Goal: Transaction & Acquisition: Register for event/course

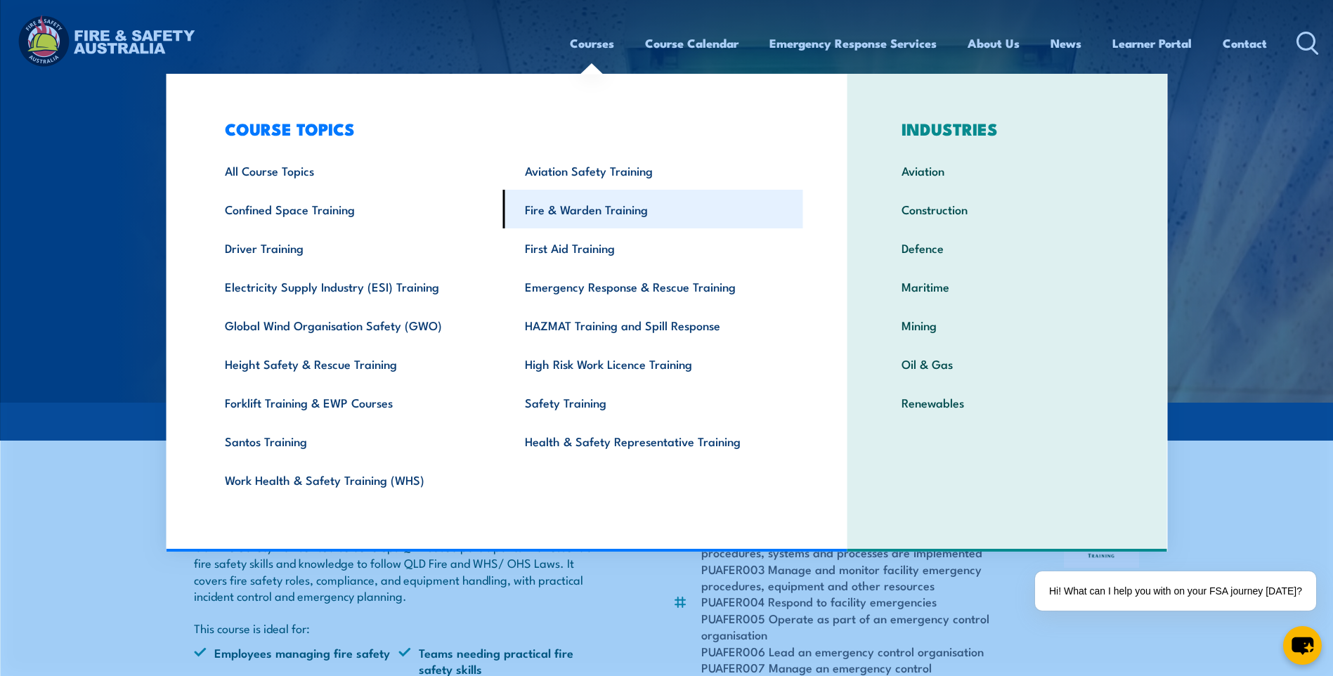
click at [585, 198] on link "Fire & Warden Training" at bounding box center [653, 209] width 300 height 39
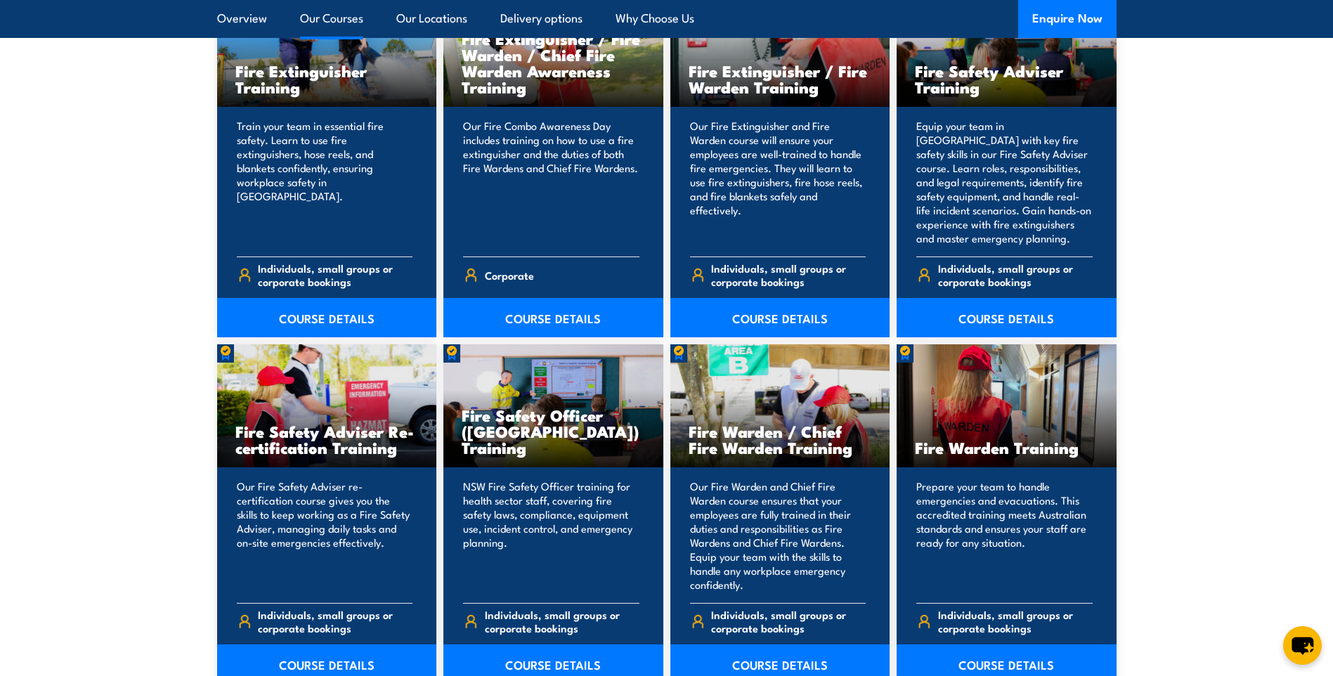
scroll to position [1616, 0]
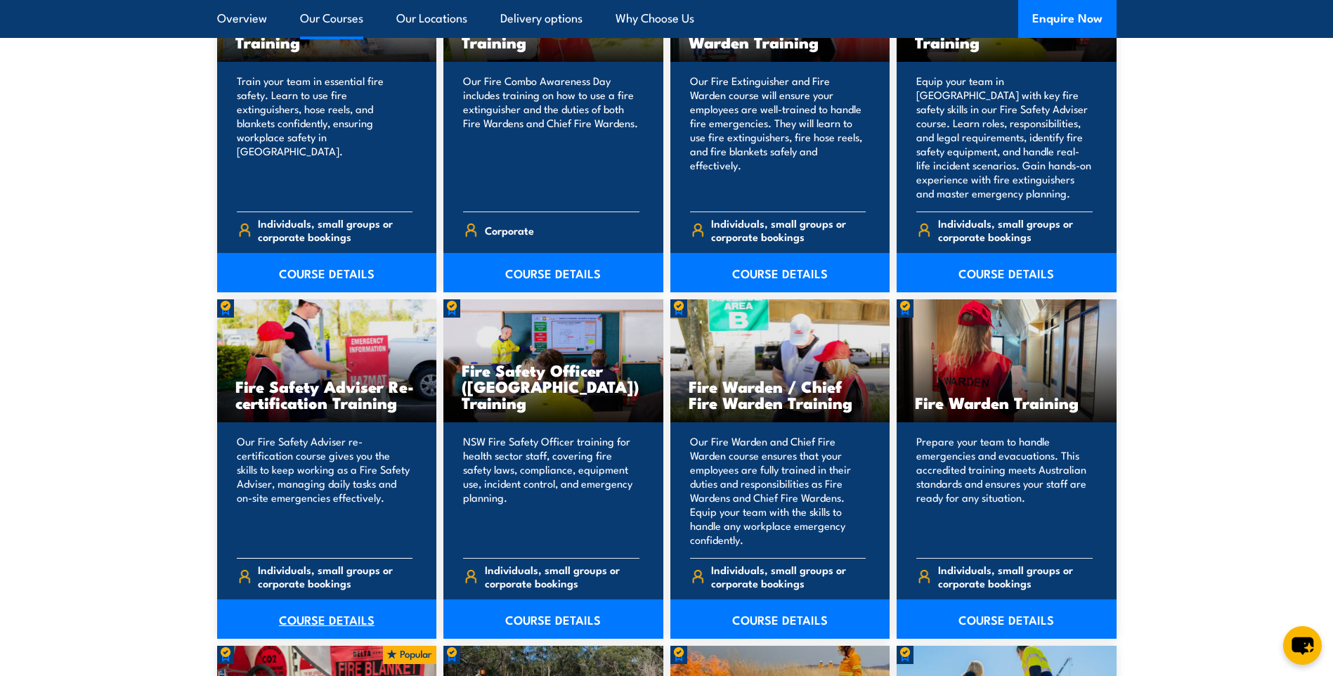
click at [309, 621] on link "COURSE DETAILS" at bounding box center [327, 618] width 220 height 39
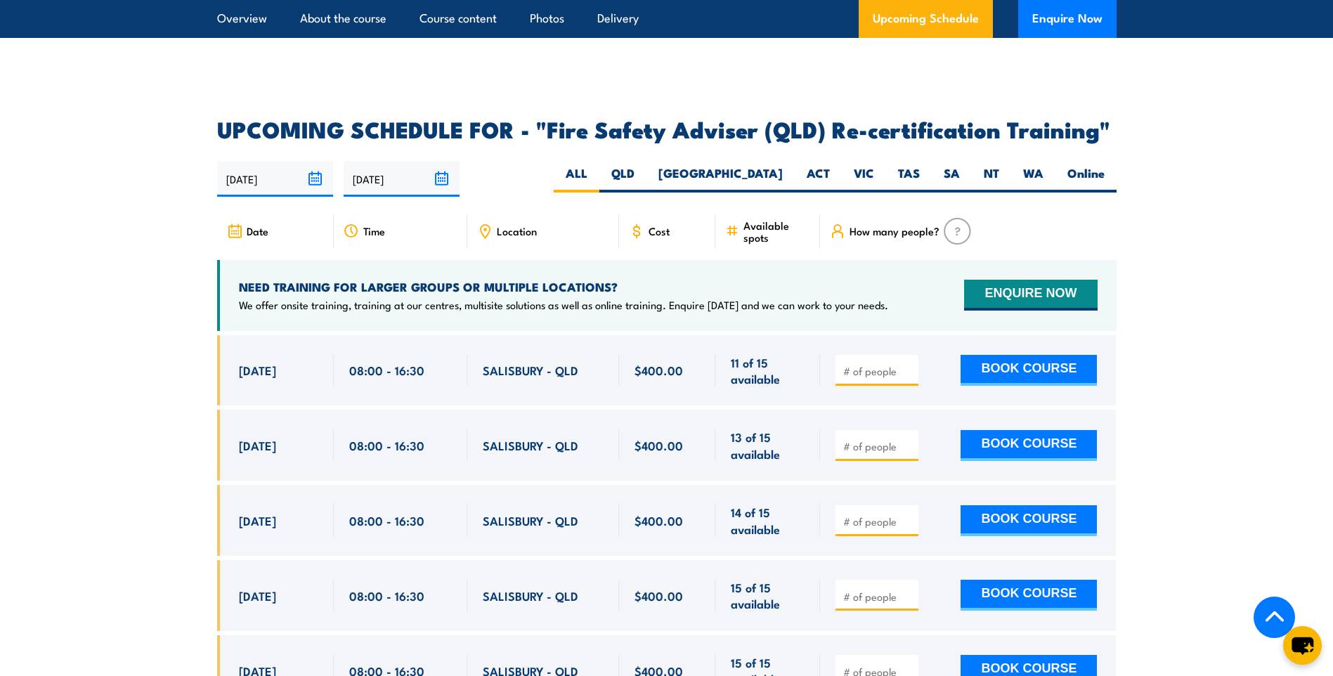
scroll to position [2249, 0]
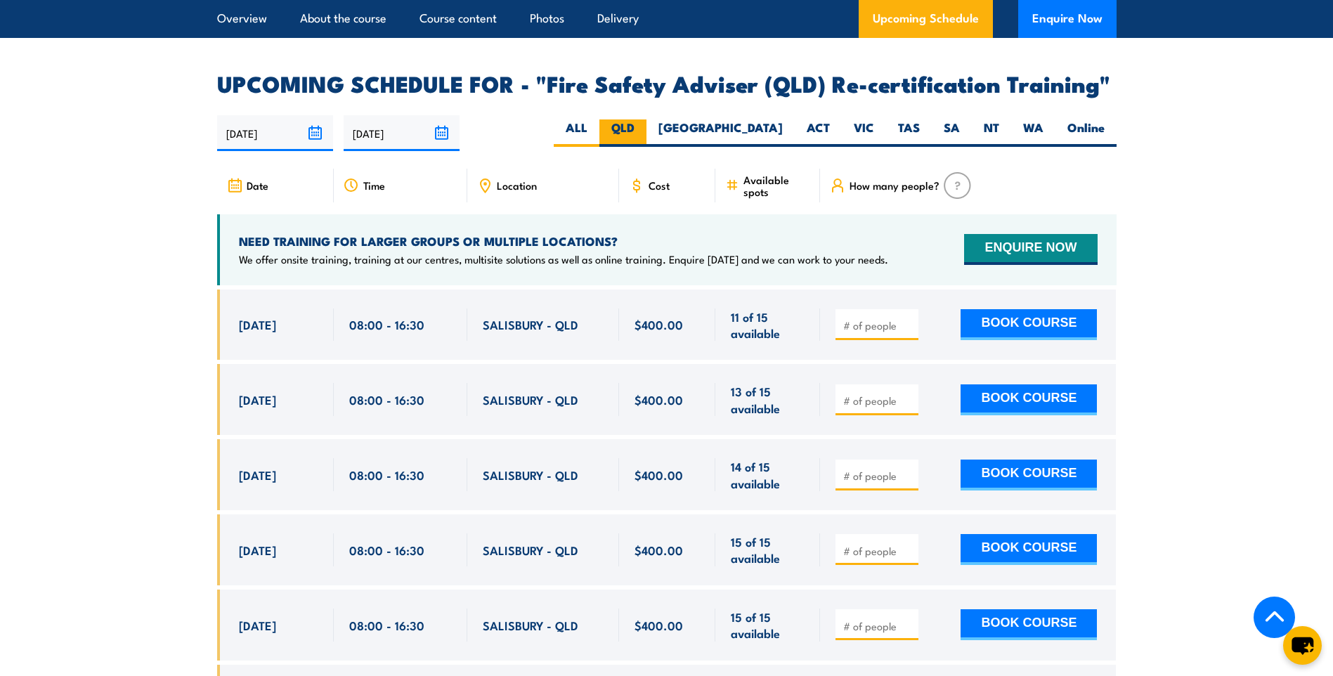
click at [647, 120] on label "QLD" at bounding box center [622, 132] width 47 height 27
click at [644, 120] on input "QLD" at bounding box center [639, 123] width 9 height 9
radio input "true"
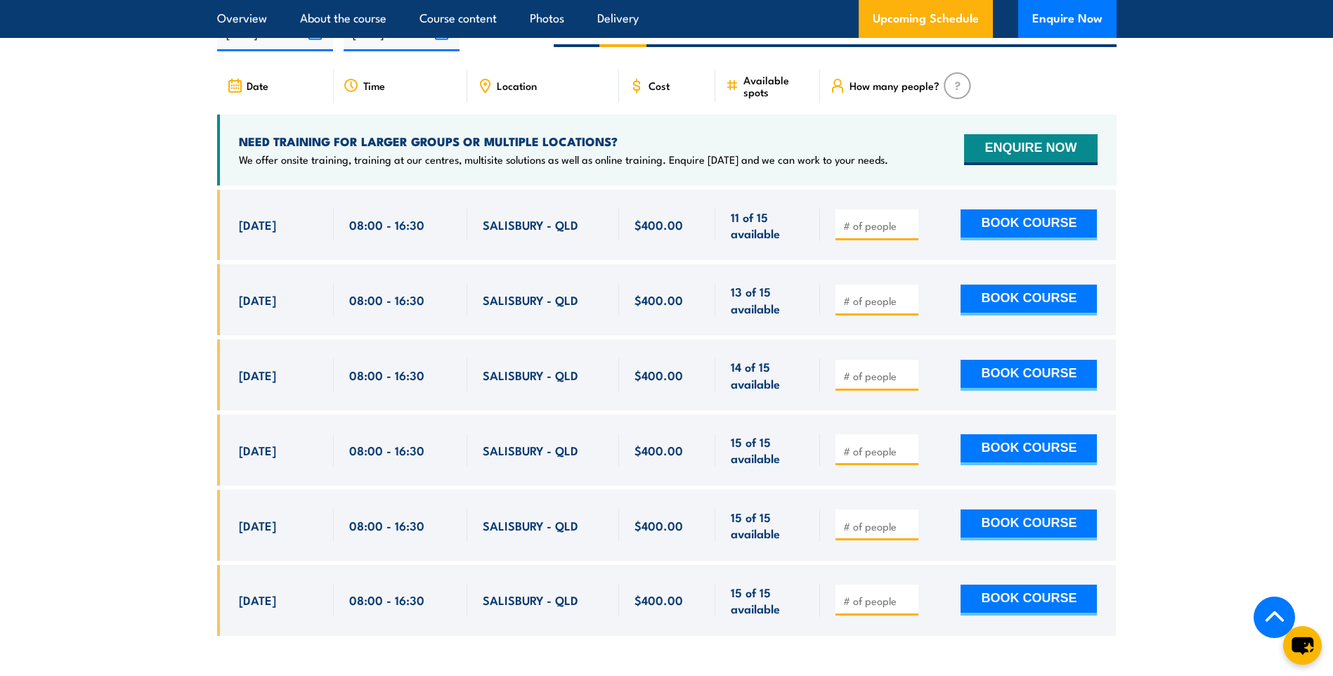
scroll to position [2316, 0]
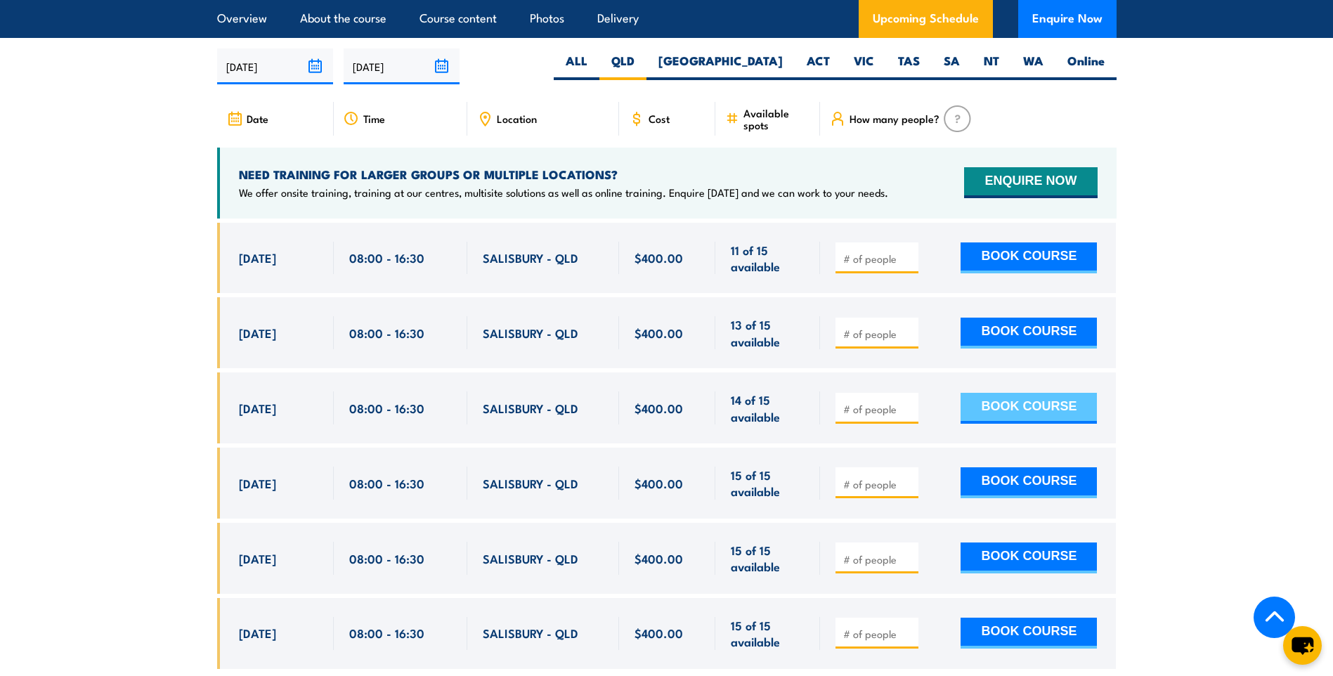
click at [1000, 403] on button "BOOK COURSE" at bounding box center [1029, 408] width 136 height 31
type input "1"
click at [1035, 398] on button "BOOK COURSE" at bounding box center [1029, 408] width 136 height 31
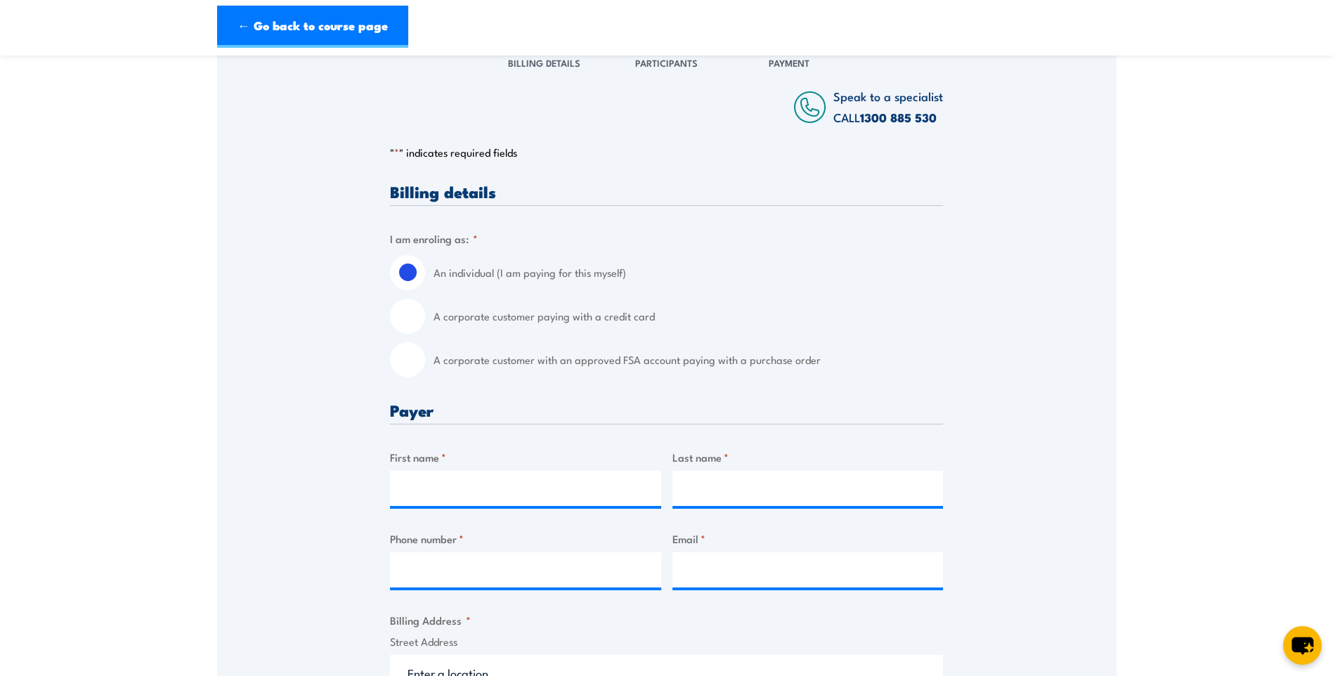
scroll to position [211, 0]
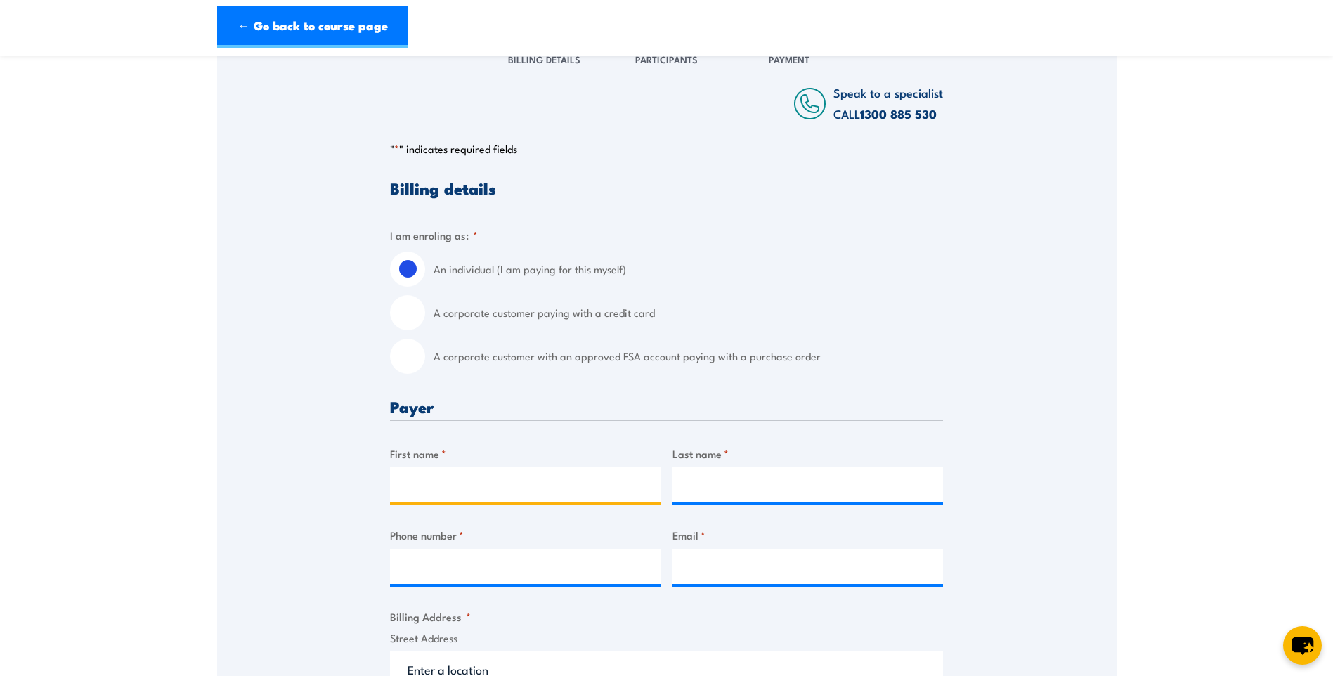
click at [448, 482] on input "First name *" at bounding box center [525, 484] width 271 height 35
type input "[PERSON_NAME]"
type input "0431007783"
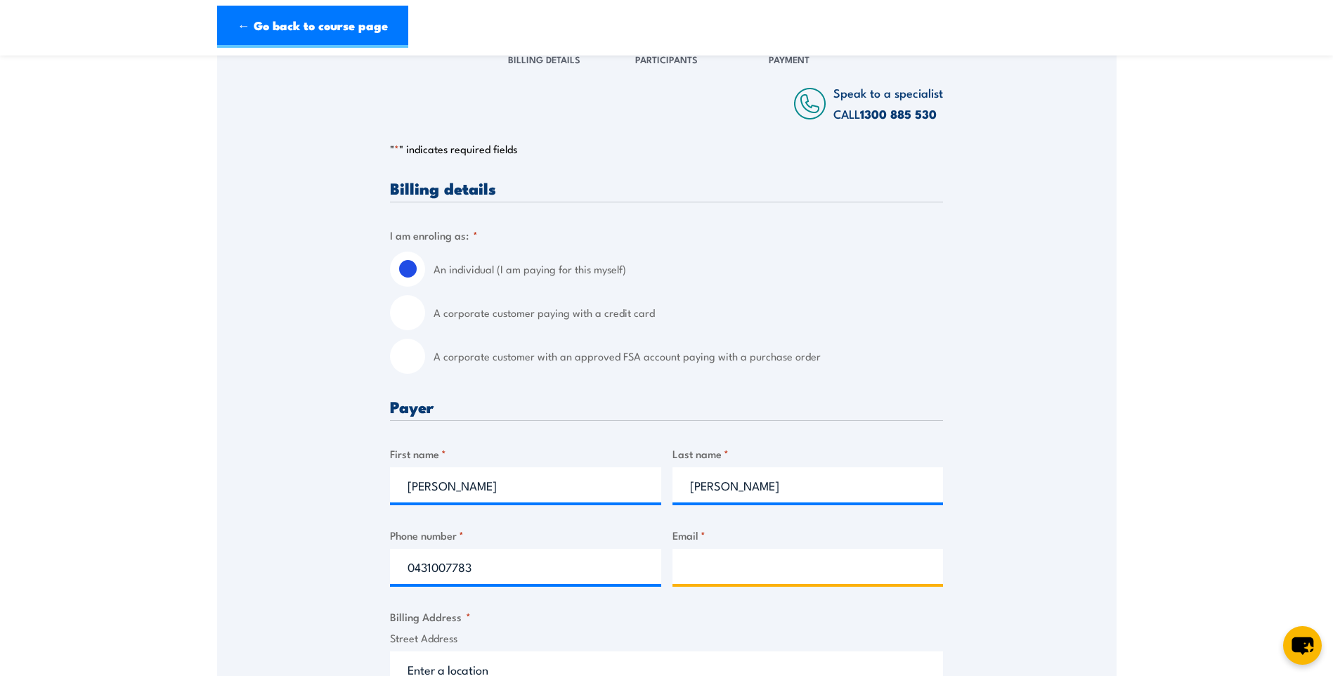
type input "[PERSON_NAME][EMAIL_ADDRESS][PERSON_NAME][DOMAIN_NAME]"
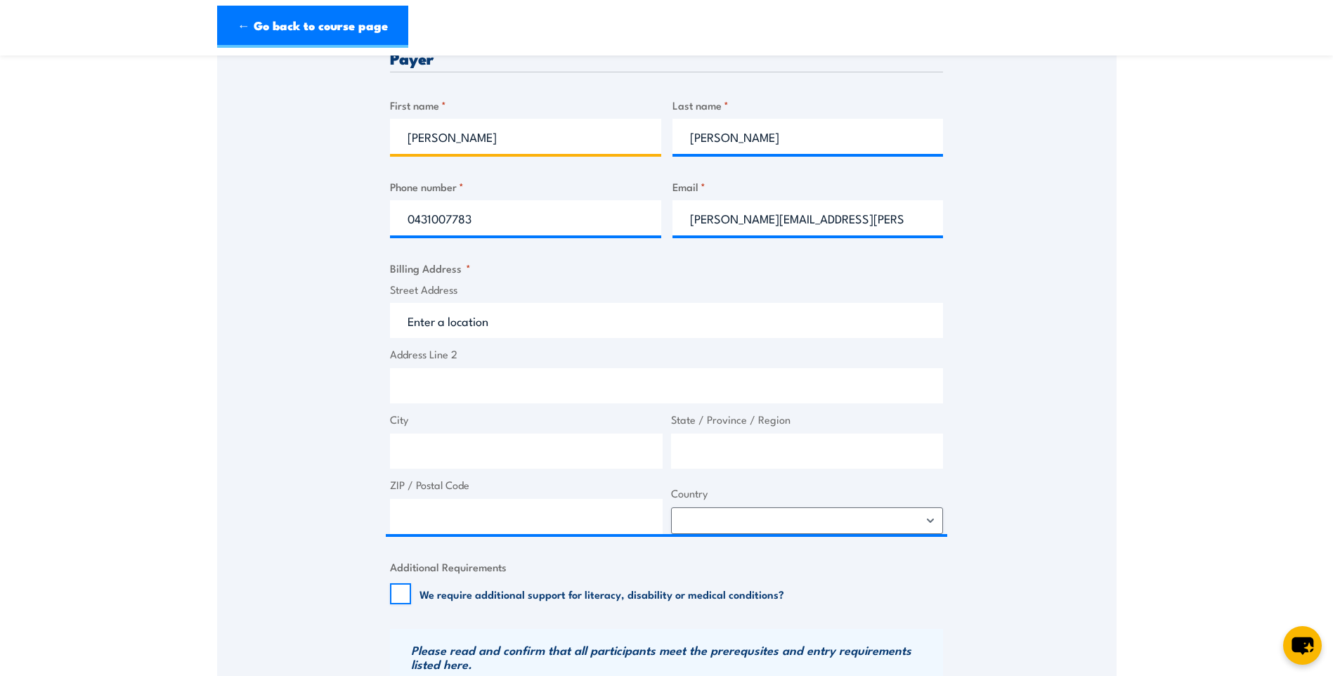
scroll to position [562, 0]
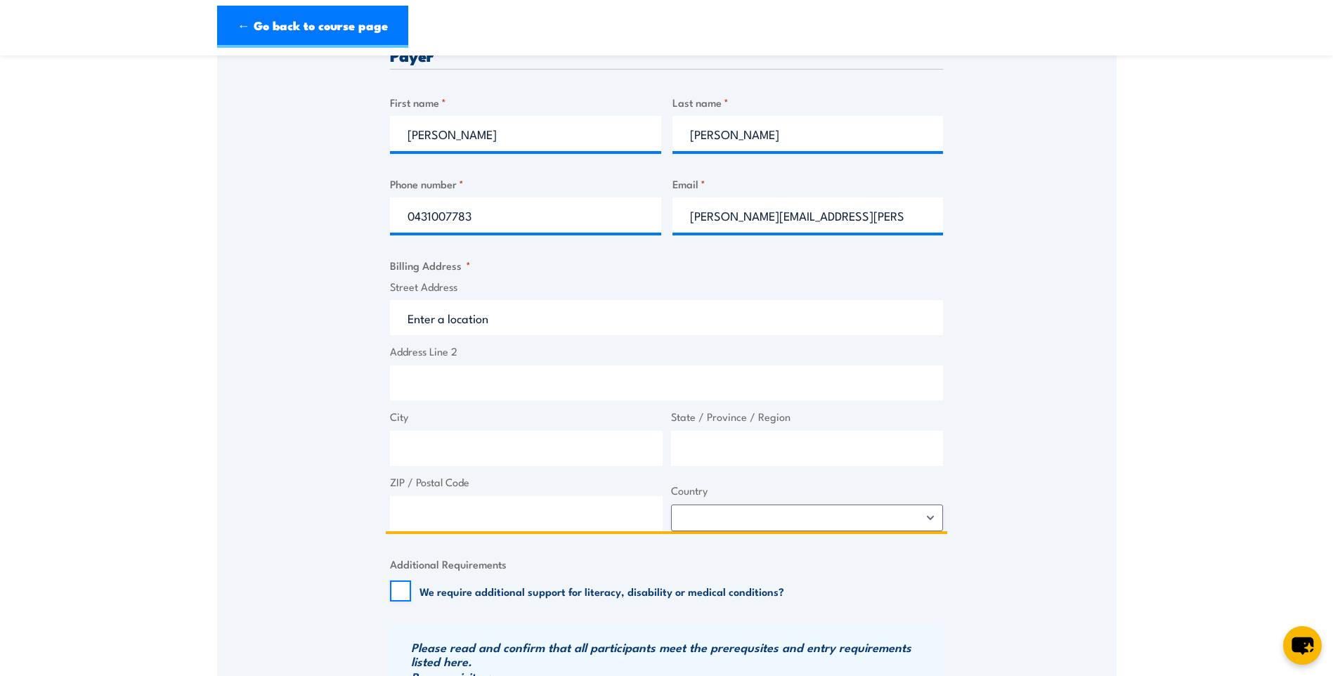
click at [489, 325] on input "Street Address" at bounding box center [666, 317] width 553 height 35
type input "10 Merivale St"
type input "4034"
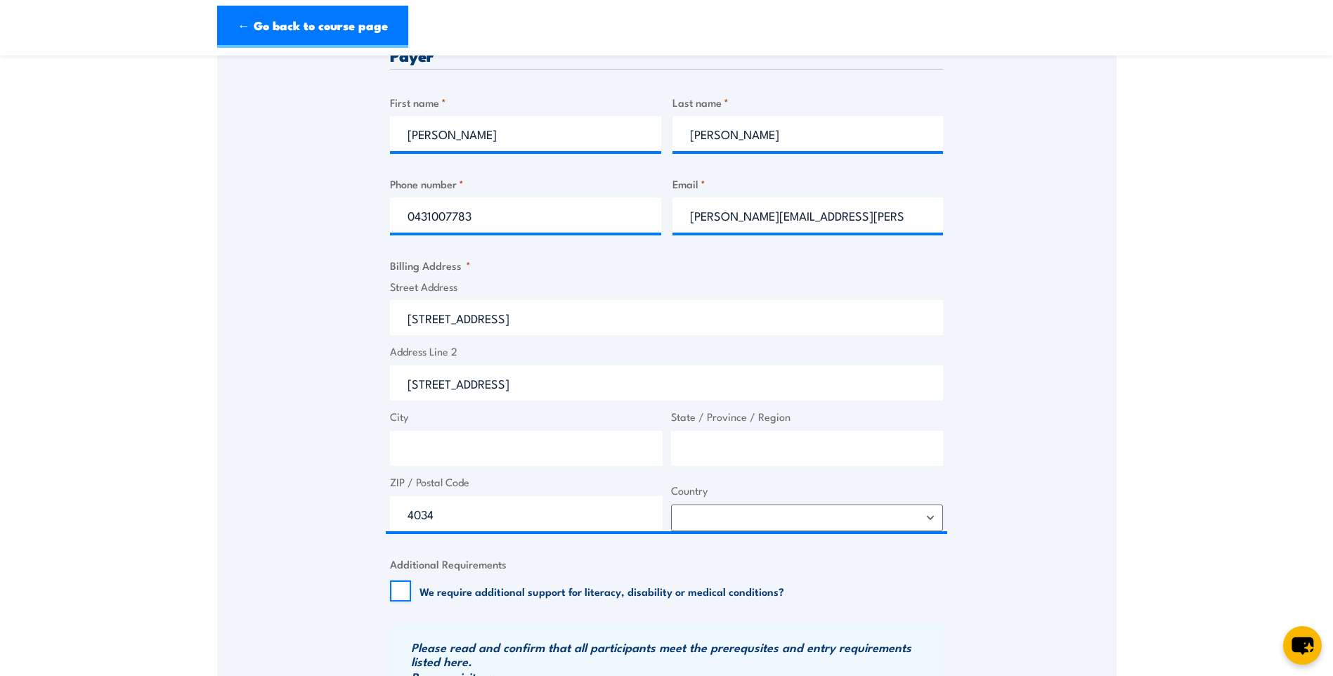
click at [193, 341] on section "Fire Safety Adviser (QLD) Re-certification Training" at bounding box center [666, 296] width 1333 height 1576
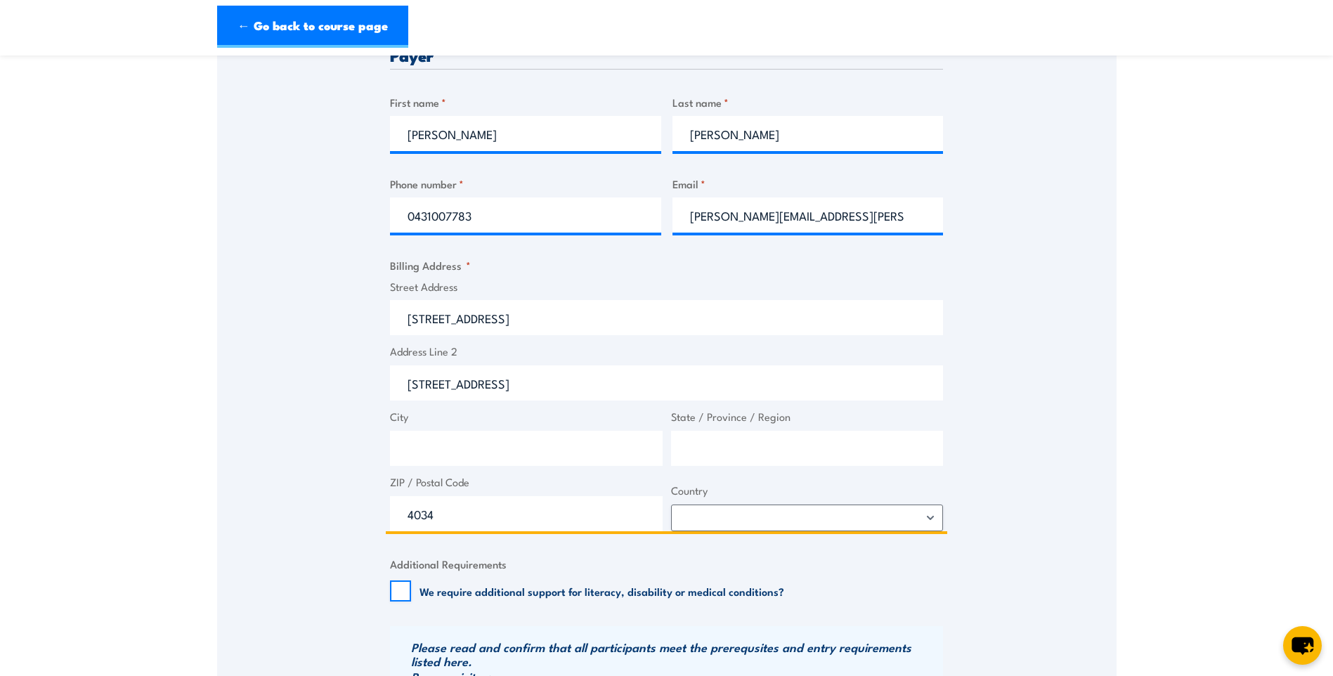
drag, startPoint x: 492, startPoint y: 387, endPoint x: 354, endPoint y: 383, distance: 138.5
click at [354, 383] on div "Speak to a specialist CALL 1300 885 530 CALL 1300 885 530 " * " indicates requi…" at bounding box center [667, 334] width 900 height 1304
click at [426, 463] on input "City" at bounding box center [526, 448] width 273 height 35
type input "Brisbane"
click at [704, 447] on input "State / Province / Region" at bounding box center [807, 448] width 273 height 35
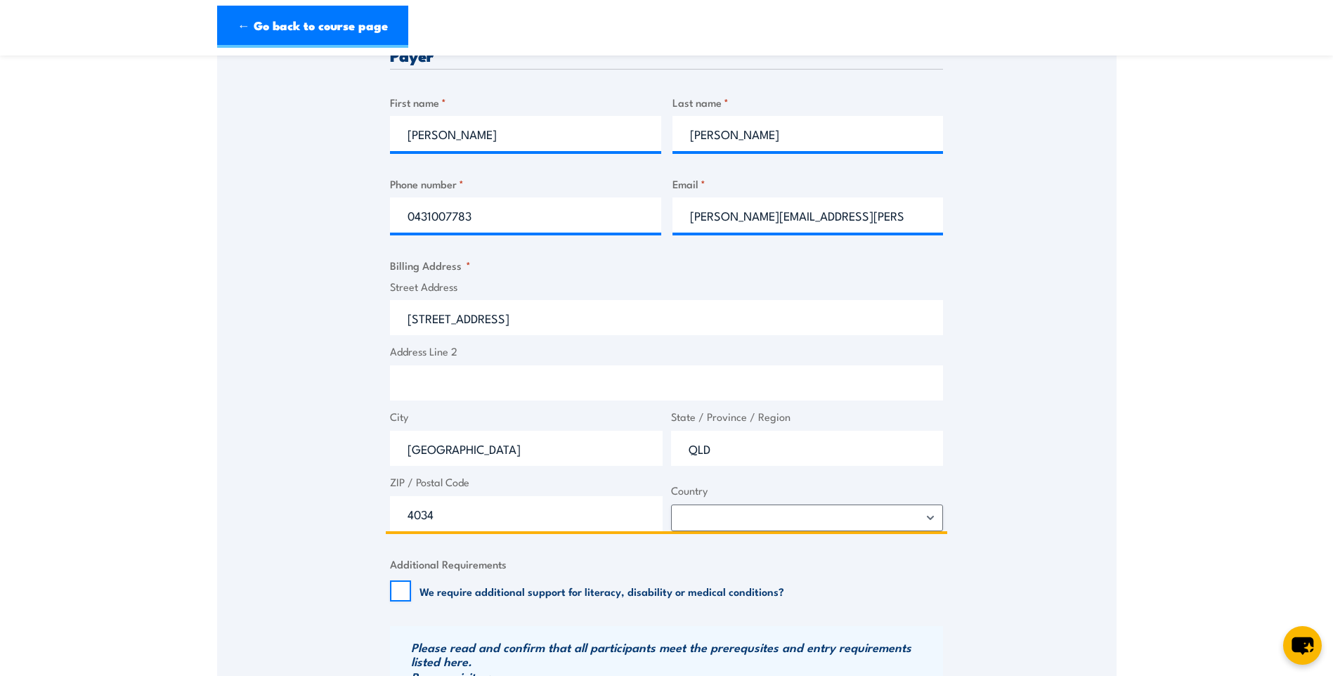
type input "QLD"
click at [408, 451] on input "Brisbane" at bounding box center [526, 448] width 273 height 35
type input "South Brisbane"
drag, startPoint x: 465, startPoint y: 512, endPoint x: 414, endPoint y: 520, distance: 51.2
click at [414, 520] on input "4034" at bounding box center [526, 513] width 273 height 35
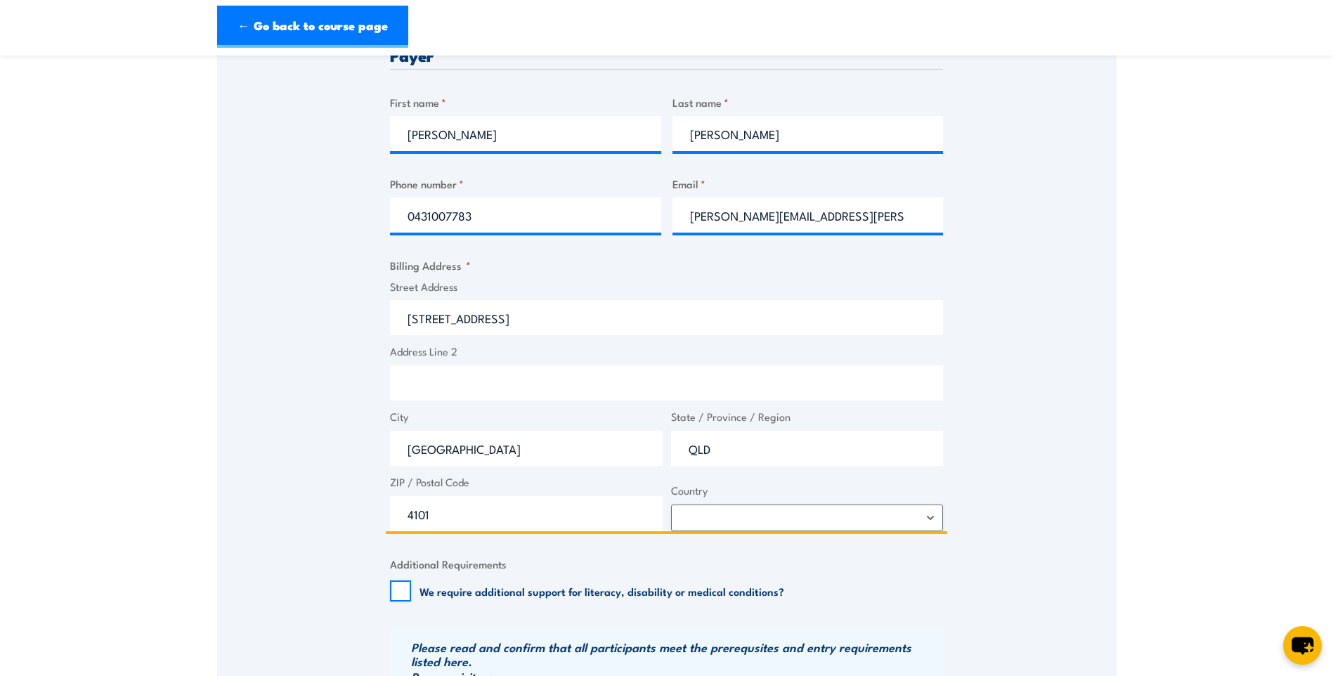
type input "4101"
click at [929, 514] on select "Afghanistan Albania Algeria American Samoa Andorra Angola Anguilla Antarctica A…" at bounding box center [807, 518] width 273 height 27
select select "Australia"
click at [671, 505] on select "Afghanistan Albania Algeria American Samoa Andorra Angola Anguilla Antarctica A…" at bounding box center [807, 518] width 273 height 27
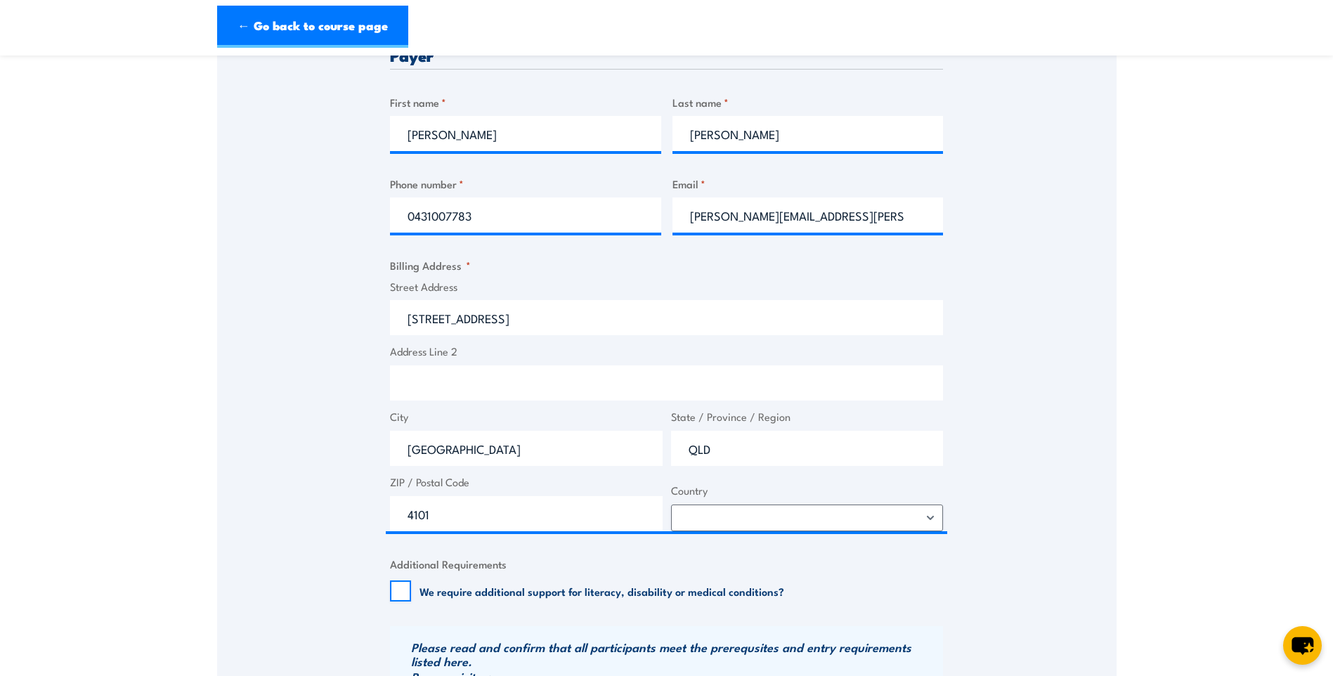
click at [1032, 428] on div "Speak to a specialist CALL 1300 885 530 CALL 1300 885 530 " * " indicates requi…" at bounding box center [667, 334] width 900 height 1304
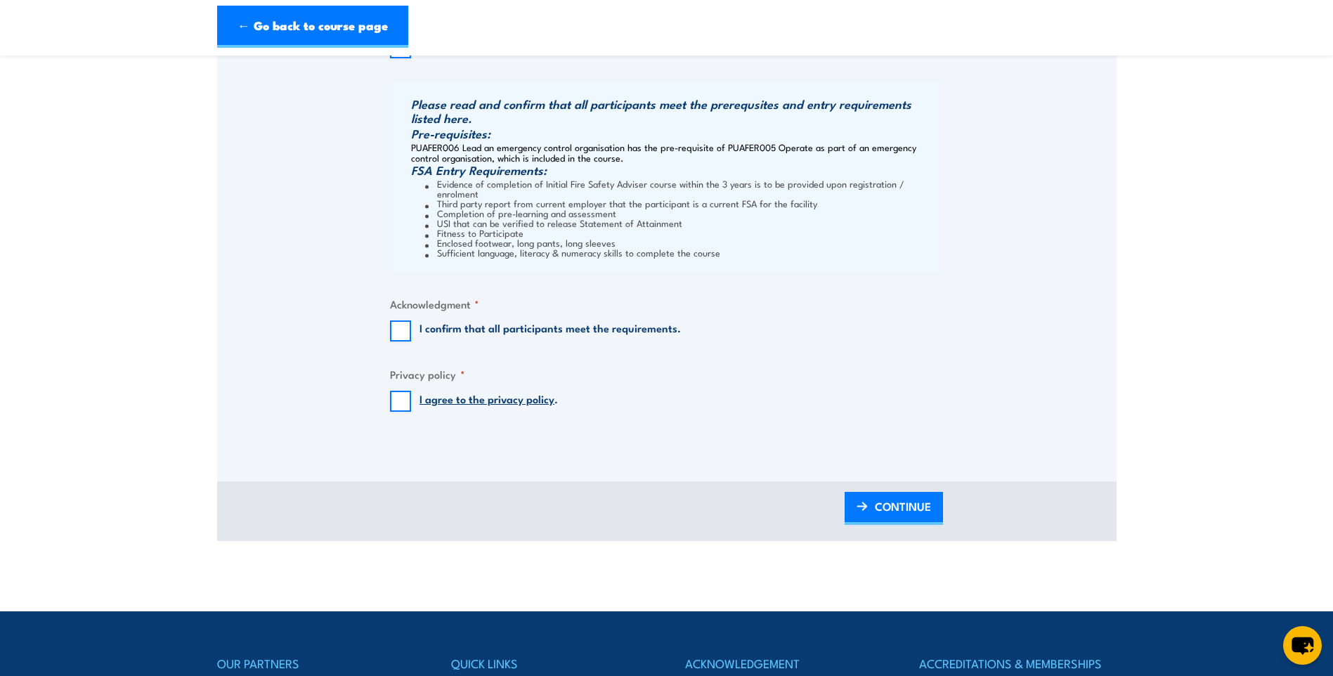
scroll to position [1125, 0]
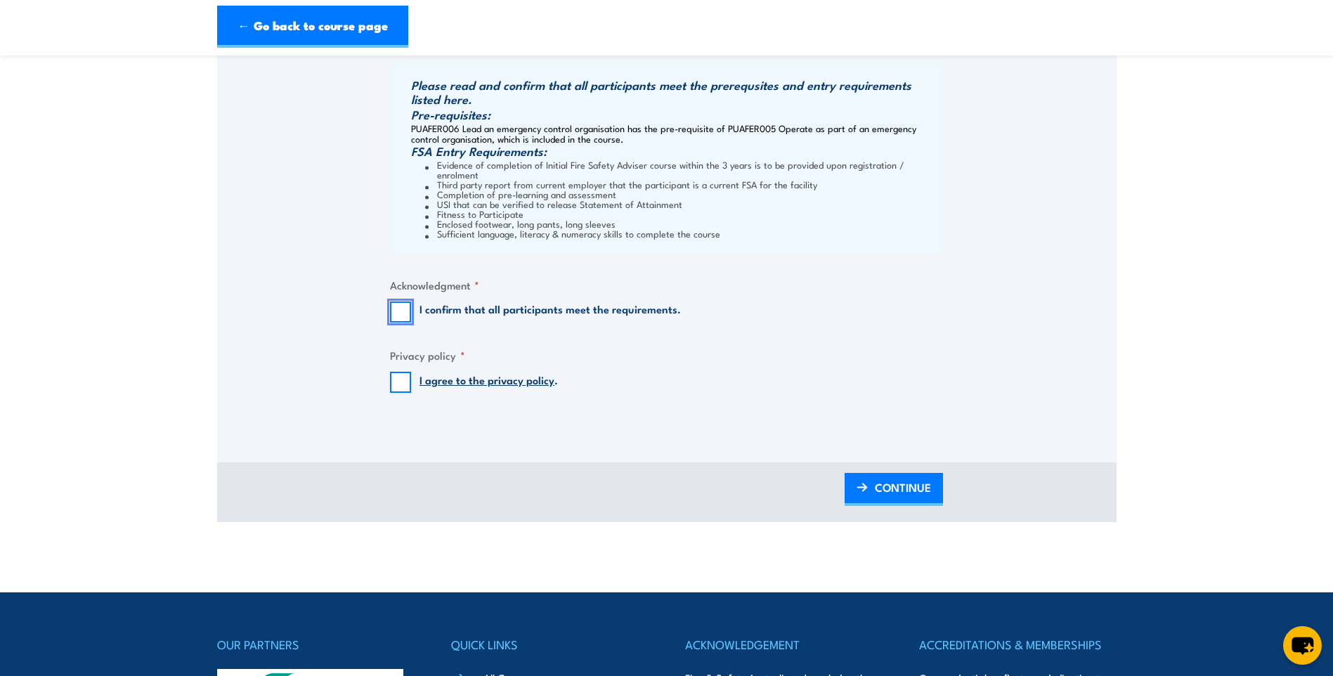
click at [403, 302] on input "I confirm that all participants meet the requirements." at bounding box center [400, 312] width 21 height 21
checkbox input "true"
click at [404, 372] on input "I agree to the privacy policy ." at bounding box center [400, 382] width 21 height 21
checkbox input "true"
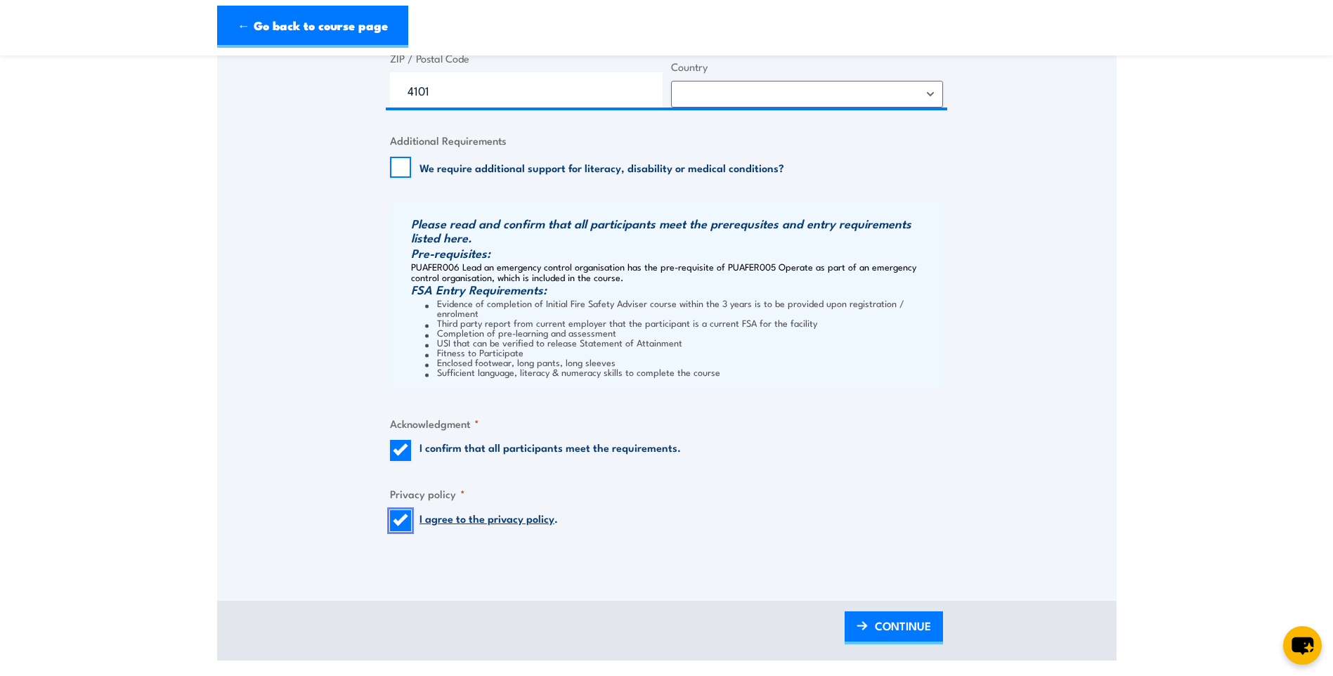
scroll to position [984, 0]
click at [905, 619] on span "CONTINUE" at bounding box center [903, 627] width 56 height 37
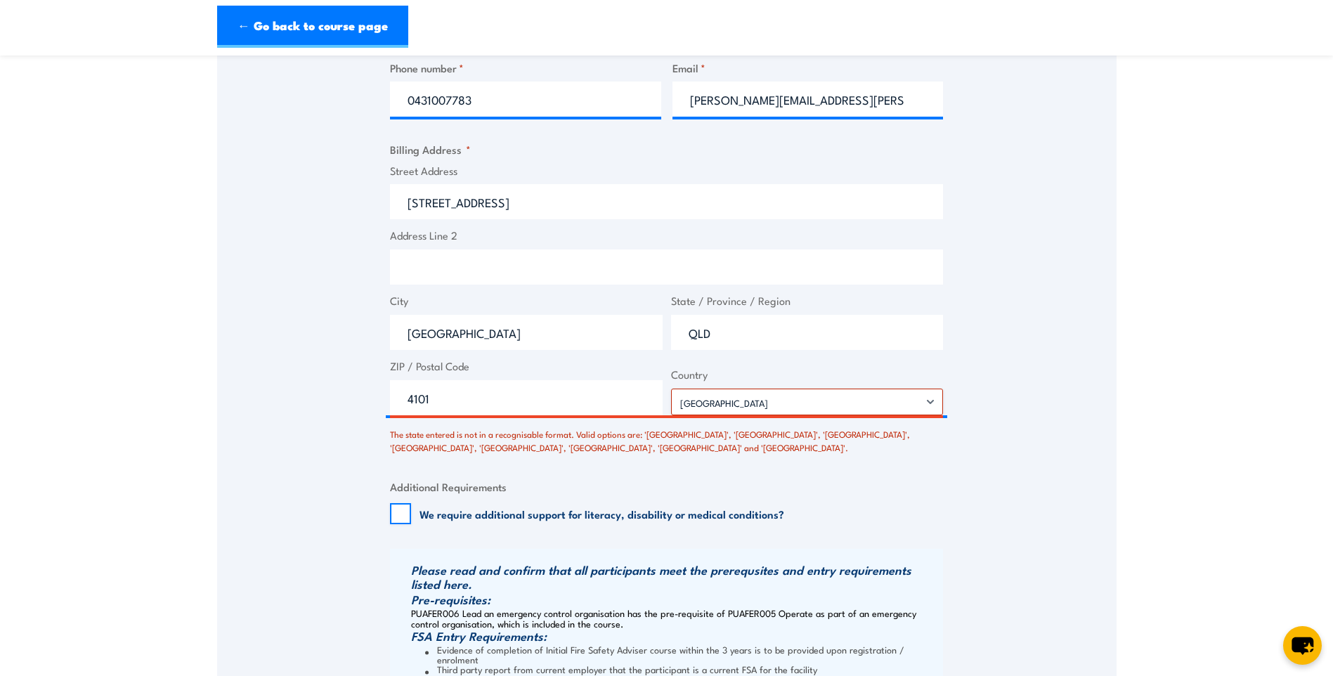
scroll to position [734, 0]
drag, startPoint x: 744, startPoint y: 326, endPoint x: 652, endPoint y: 334, distance: 93.1
click at [652, 334] on div "Street Address 10 Merivale St Address Line 2 City South Brisbane State / Provin…" at bounding box center [667, 288] width 562 height 253
type input "Queensland"
click at [1161, 431] on section "Fire Safety Adviser (QLD) Re-certification Training" at bounding box center [666, 172] width 1333 height 1670
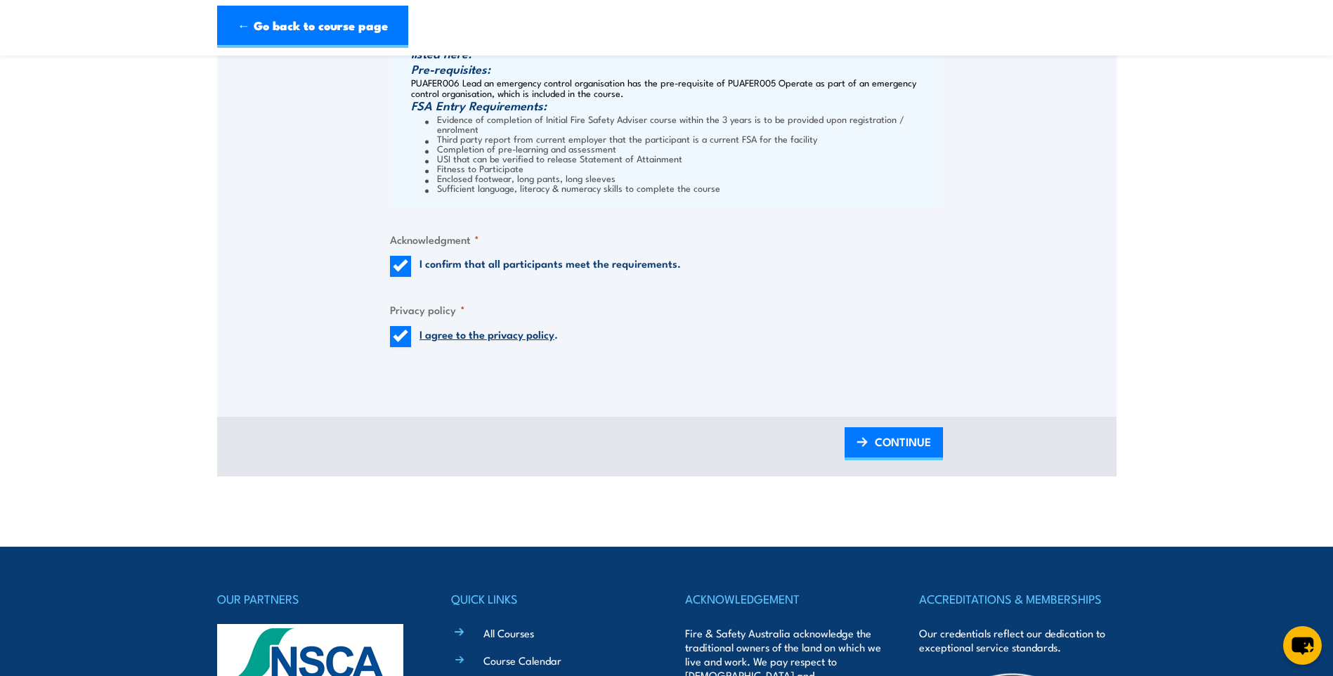
scroll to position [1296, 0]
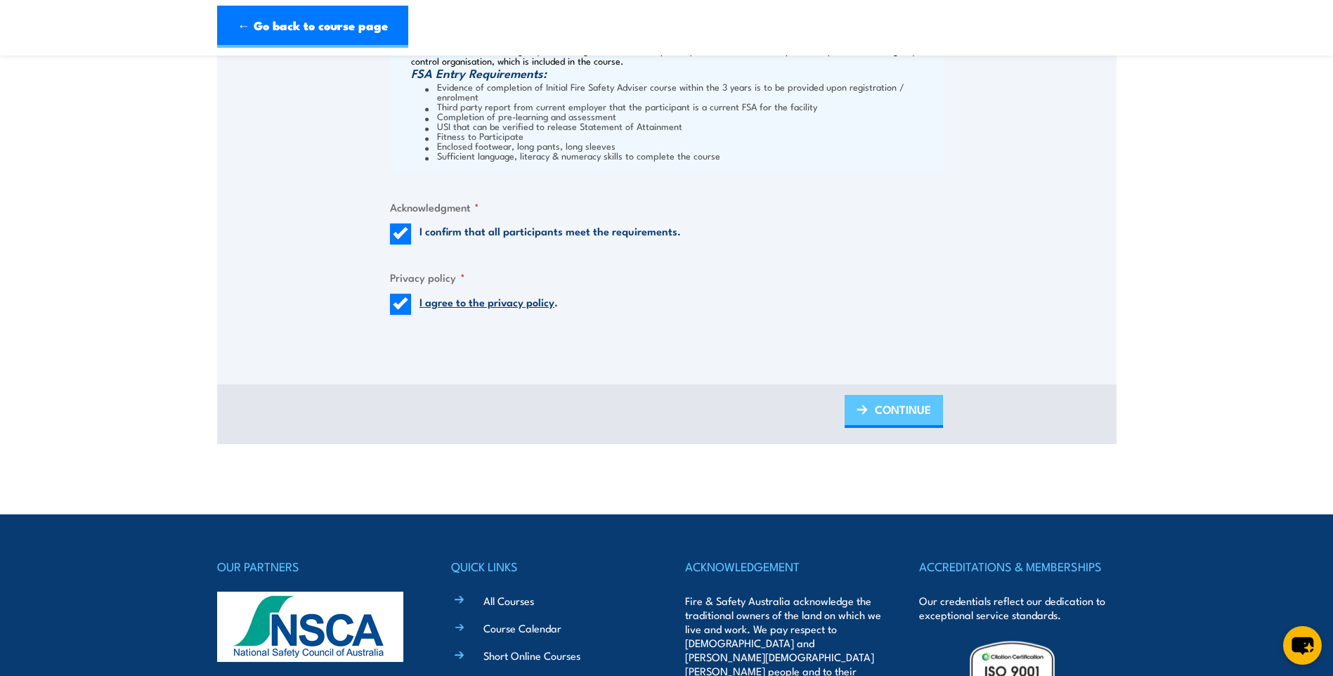
click at [902, 406] on span "CONTINUE" at bounding box center [903, 409] width 56 height 37
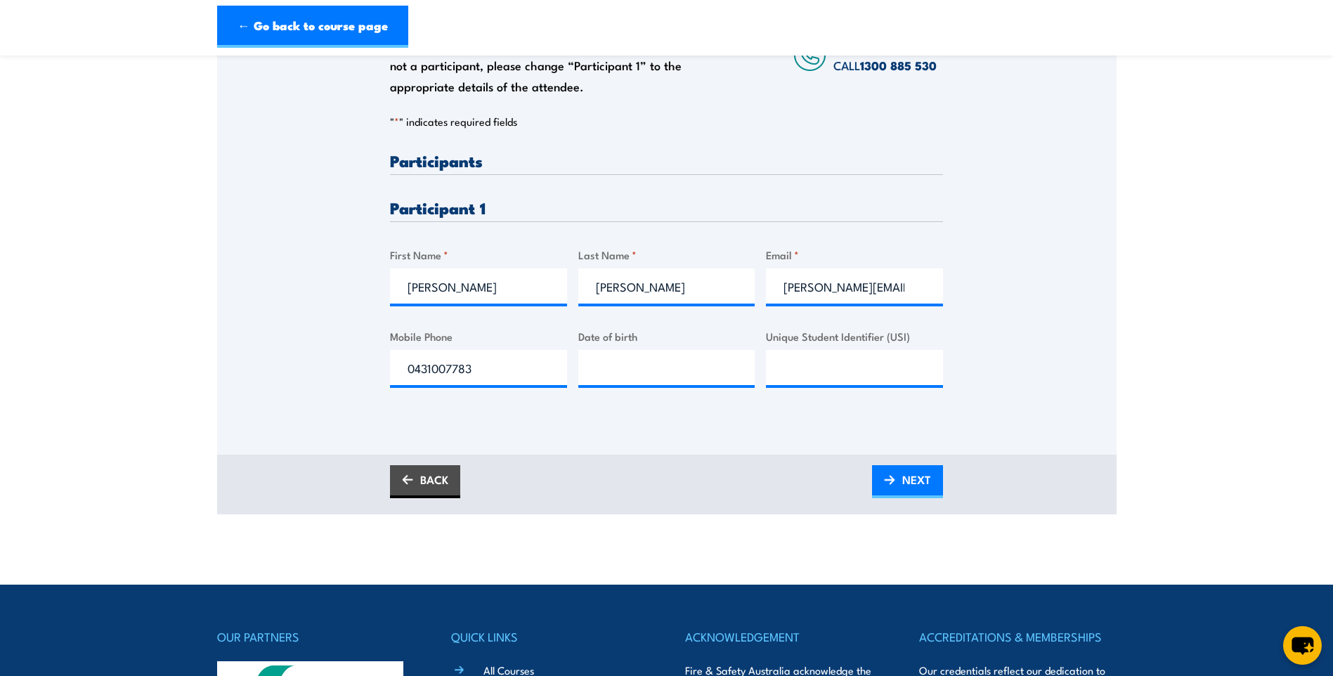
scroll to position [281, 0]
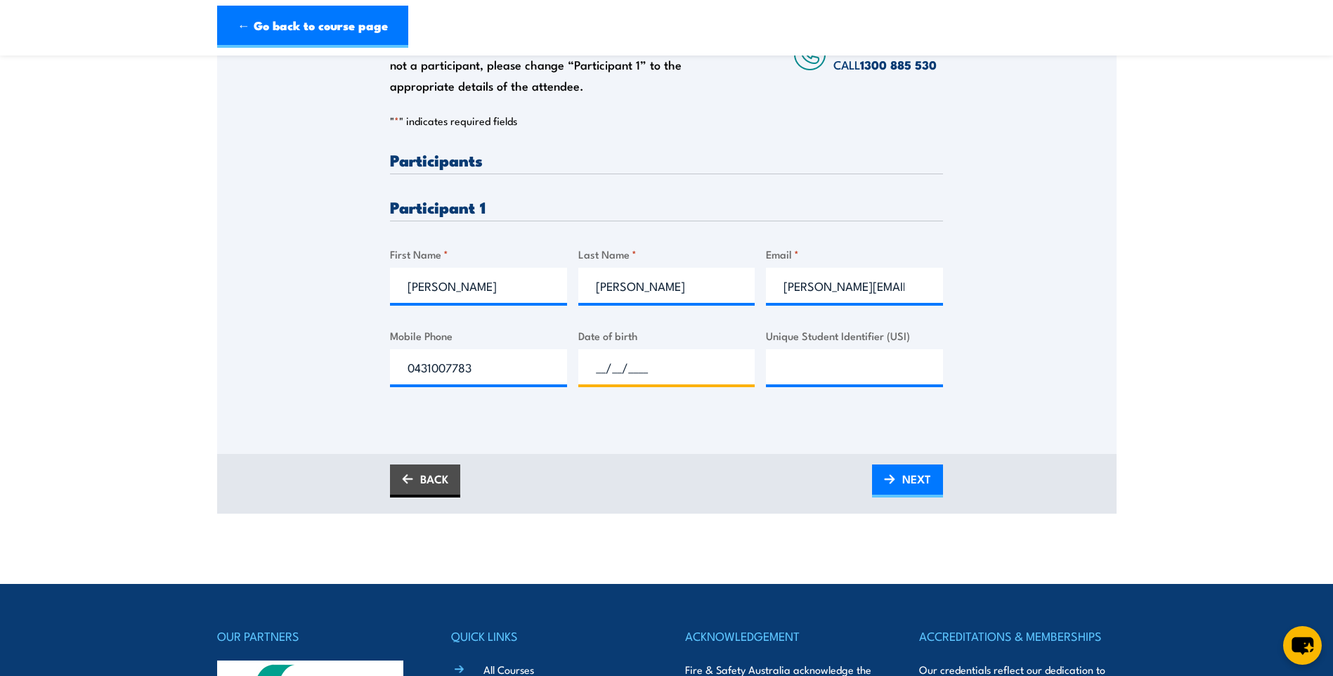
click at [586, 356] on input "__/__/____" at bounding box center [666, 366] width 177 height 35
type input "12/03/1982"
click at [883, 371] on input "Unique Student Identifier (USI)" at bounding box center [854, 366] width 177 height 35
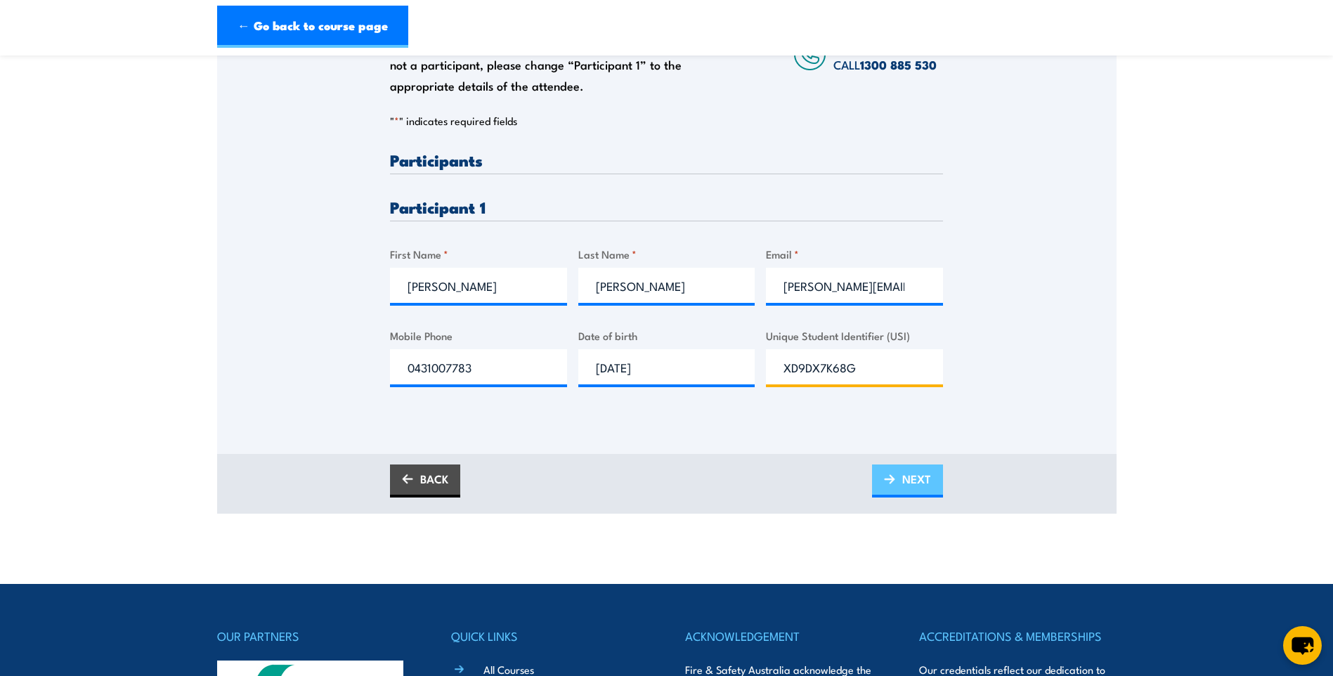
type input "XD9DX7K68G"
click at [909, 479] on span "NEXT" at bounding box center [916, 478] width 29 height 37
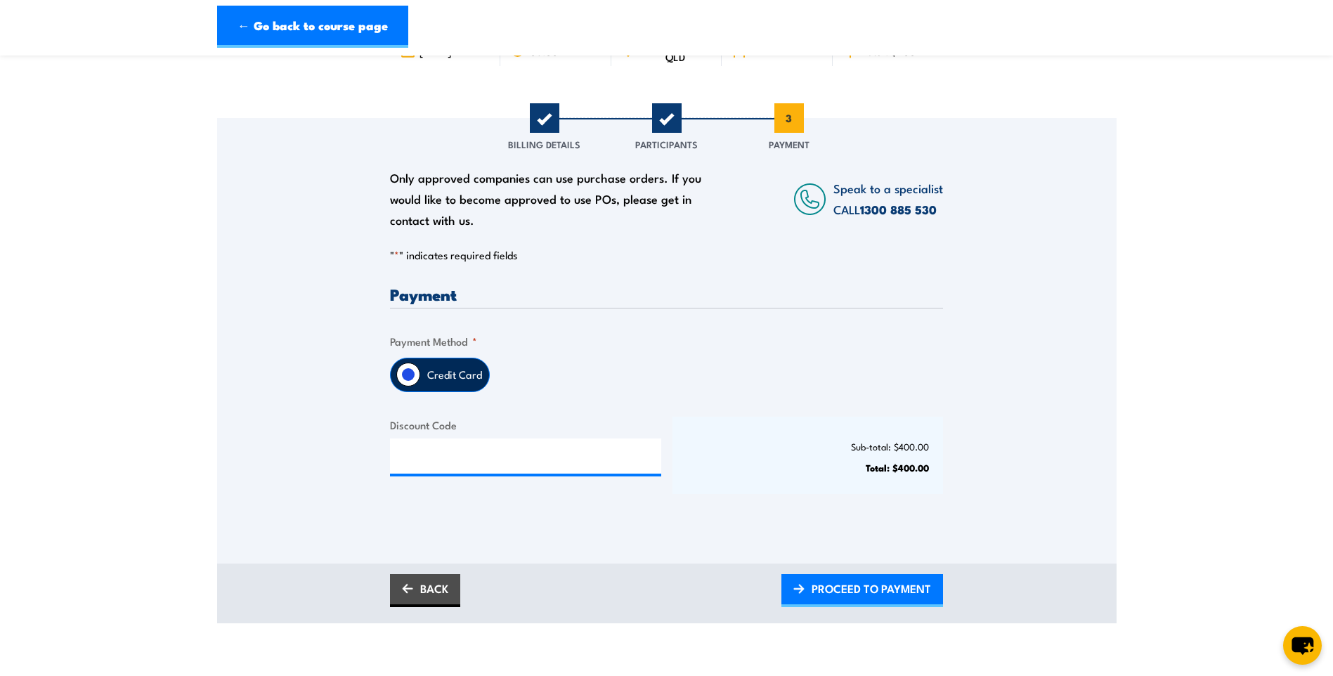
scroll to position [211, 0]
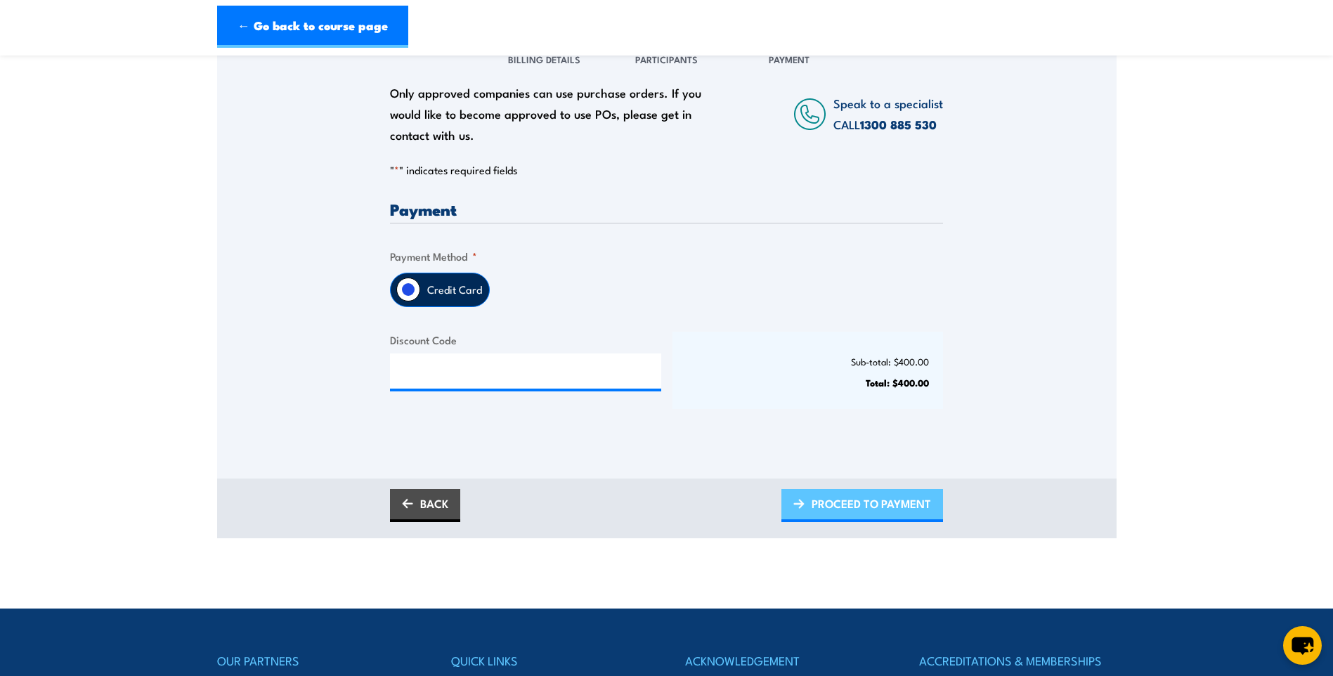
click at [872, 505] on span "PROCEED TO PAYMENT" at bounding box center [871, 503] width 119 height 37
